Goal: Navigation & Orientation: Find specific page/section

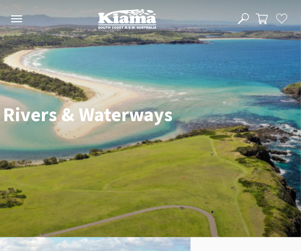
click at [18, 19] on use at bounding box center [16, 18] width 11 height 7
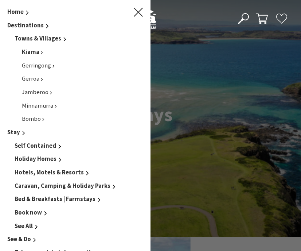
click at [35, 54] on span "Kiama" at bounding box center [30, 52] width 17 height 8
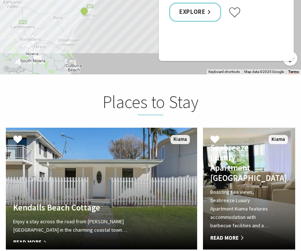
scroll to position [1237, 0]
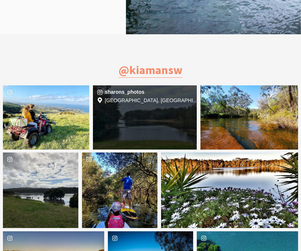
scroll to position [829, 0]
